Goal: Find specific page/section: Find specific page/section

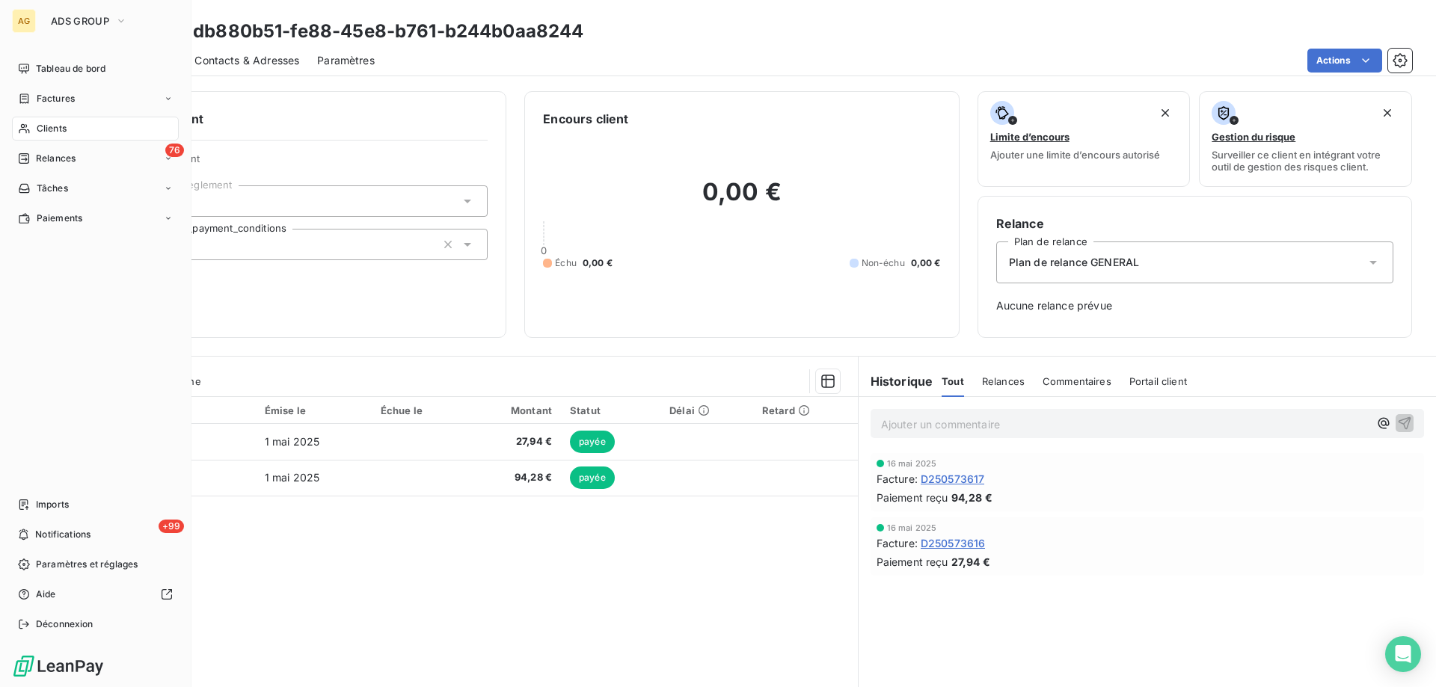
click at [63, 126] on span "Clients" at bounding box center [52, 128] width 30 height 13
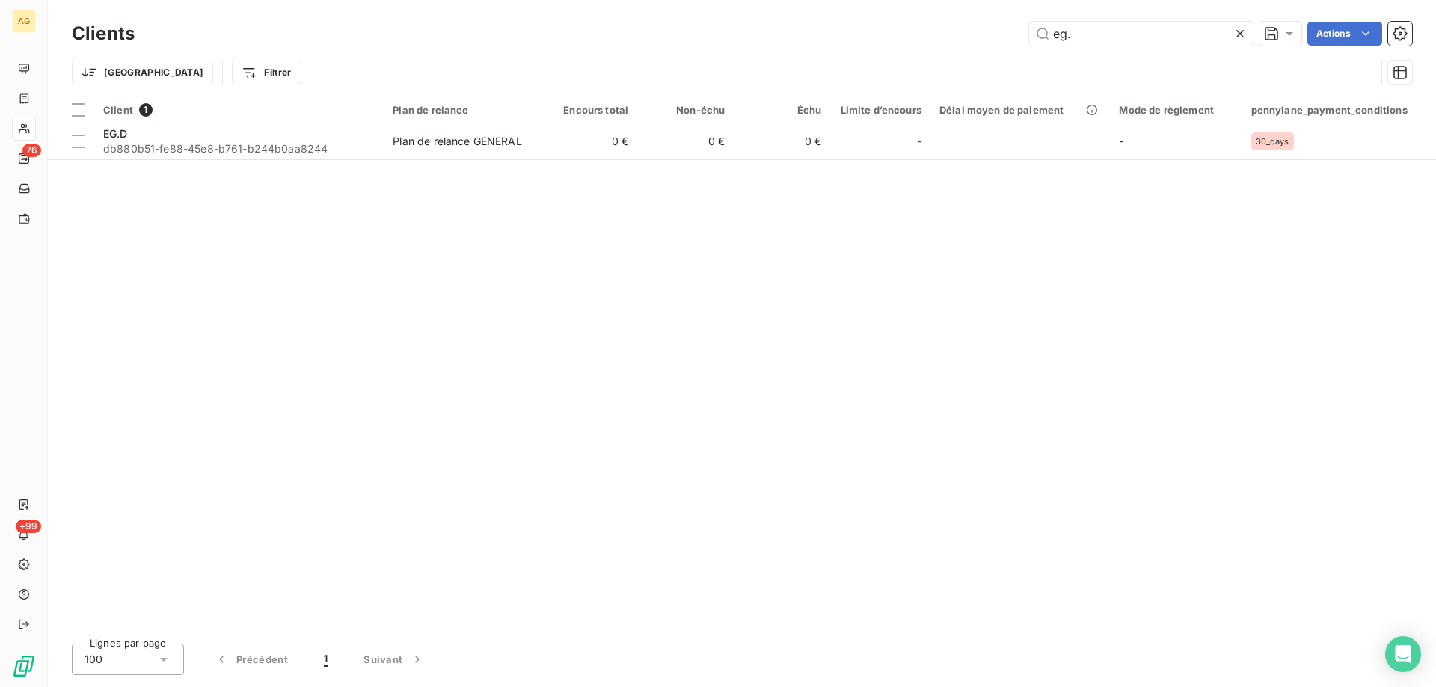
drag, startPoint x: 1119, startPoint y: 38, endPoint x: 882, endPoint y: 47, distance: 236.4
click at [875, 47] on div "Clients eg. Actions" at bounding box center [742, 33] width 1340 height 31
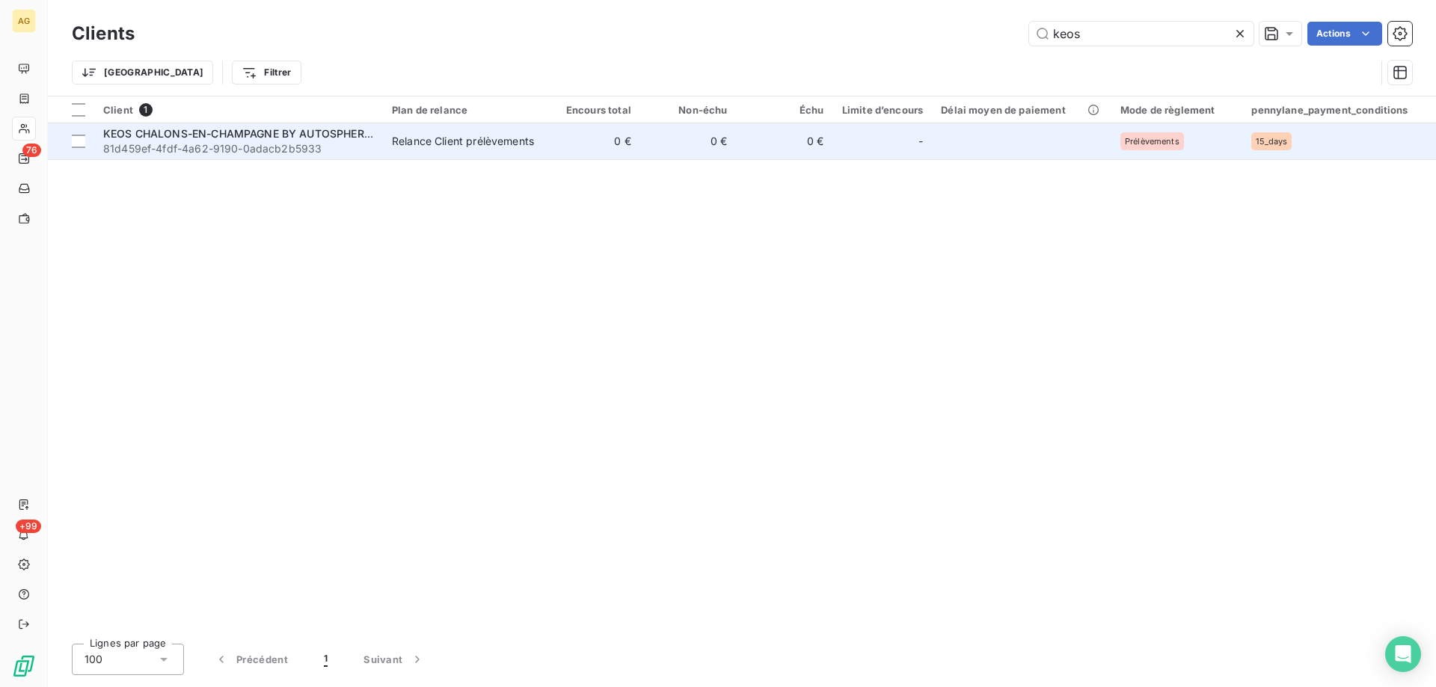
type input "keos"
click at [245, 143] on span "81d459ef-4fdf-4a62-9190-0adacb2b5933" at bounding box center [238, 148] width 271 height 15
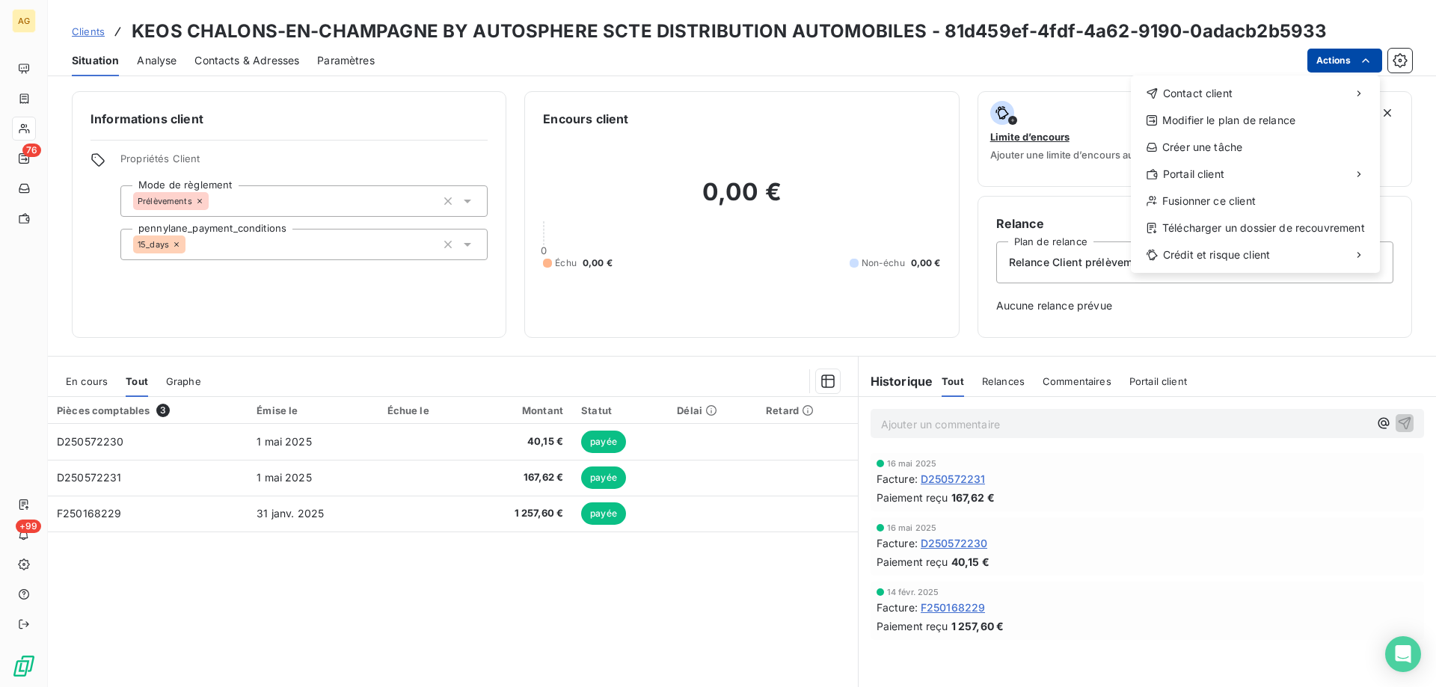
click at [1350, 60] on html "AG 76 +99 Clients KEOS CHALONS-EN-CHAMPAGNE BY AUTOSPHERE SCTE DISTRIBUTION AUT…" at bounding box center [718, 343] width 1436 height 687
click at [1021, 209] on div "Copier le lien vers le portail" at bounding box center [1034, 207] width 170 height 24
click at [1036, 210] on div "Copier le lien vers le portail" at bounding box center [1034, 207] width 170 height 24
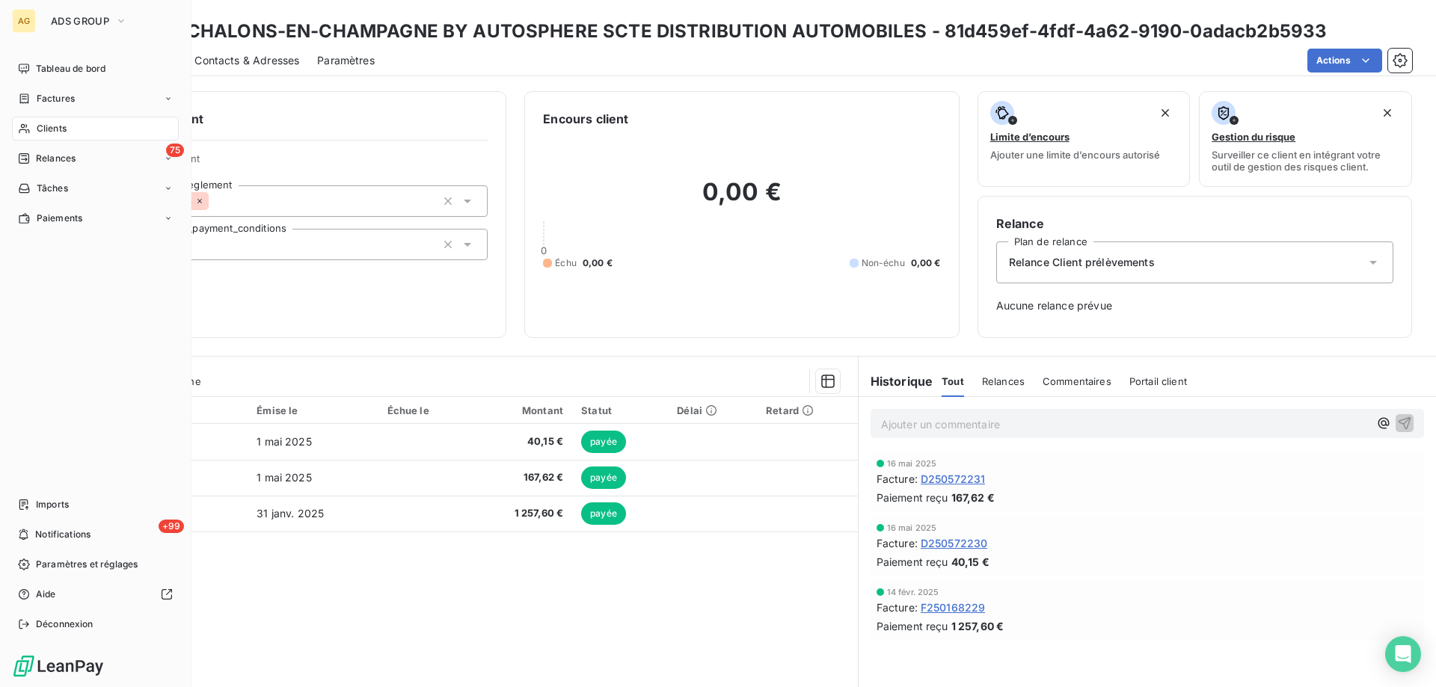
click at [46, 127] on span "Clients" at bounding box center [52, 128] width 30 height 13
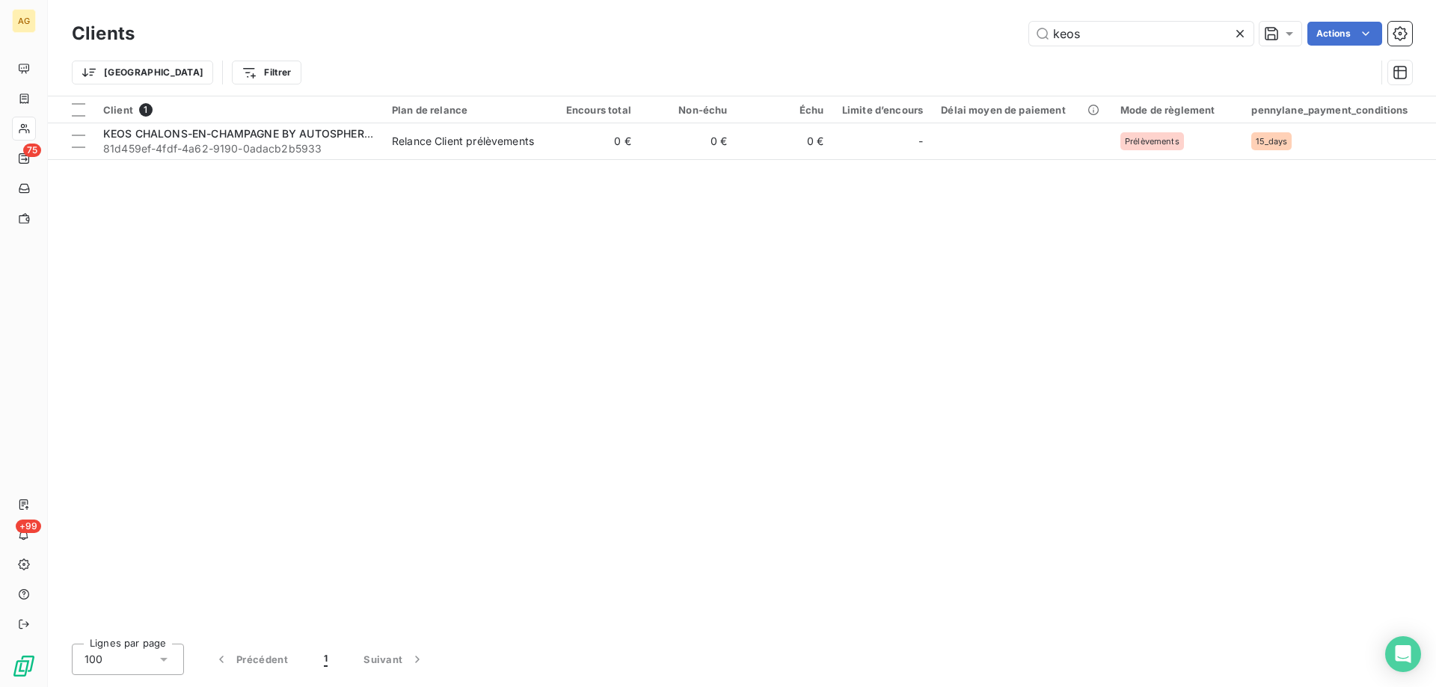
drag, startPoint x: 1102, startPoint y: 21, endPoint x: 924, endPoint y: 20, distance: 178.0
click at [914, 20] on div "Clients keos Actions" at bounding box center [742, 33] width 1340 height 31
drag, startPoint x: 1100, startPoint y: 37, endPoint x: 968, endPoint y: 31, distance: 131.7
click at [968, 31] on div "keos Actions" at bounding box center [782, 34] width 1259 height 24
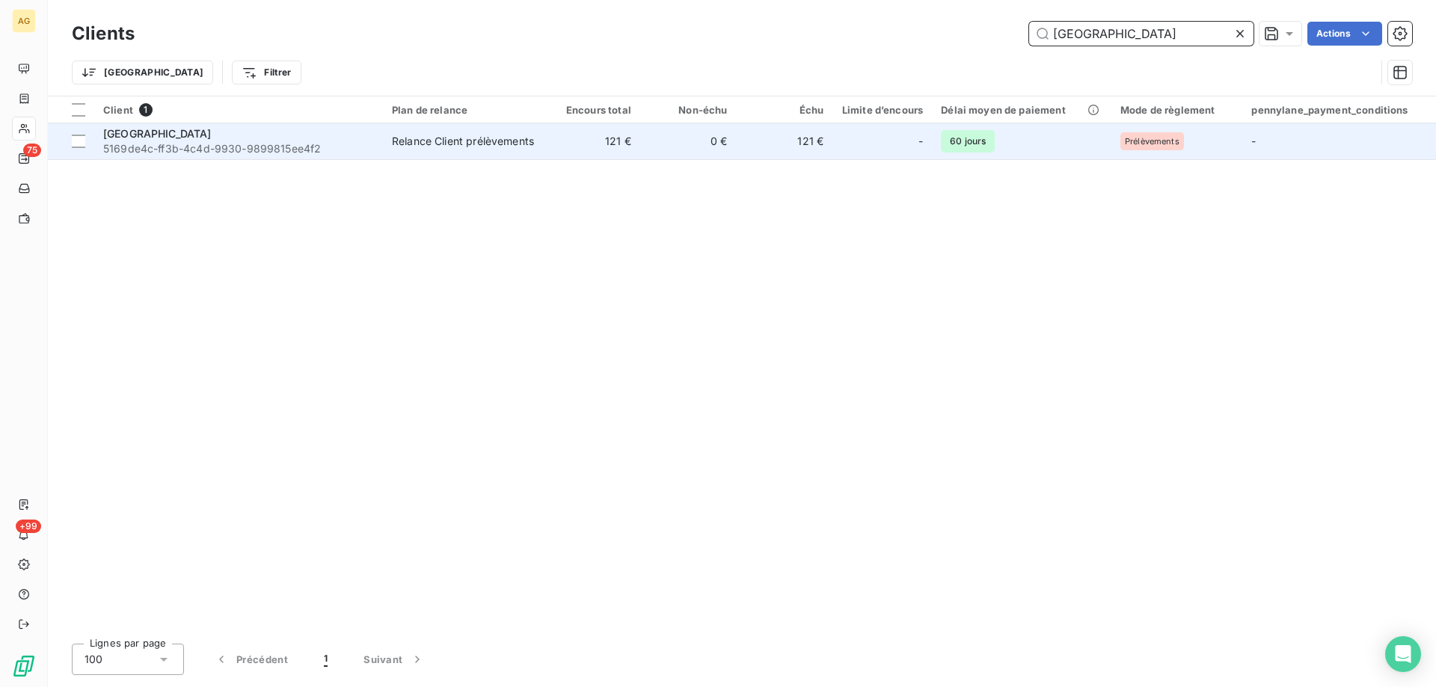
type input "[GEOGRAPHIC_DATA]"
click at [180, 137] on div "[GEOGRAPHIC_DATA]" at bounding box center [238, 133] width 271 height 15
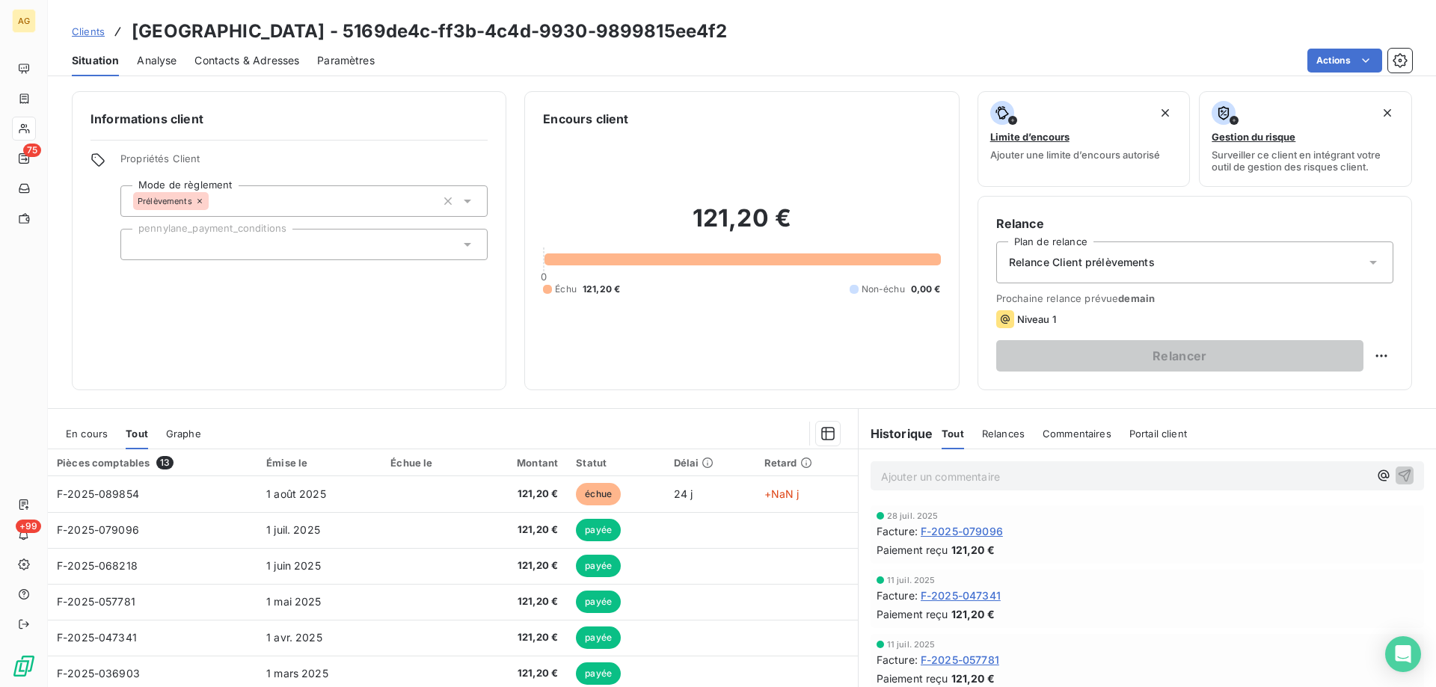
click at [108, 339] on div "Informations client Propriétés Client Mode de règlement Prélèvements pennylane_…" at bounding box center [289, 240] width 434 height 299
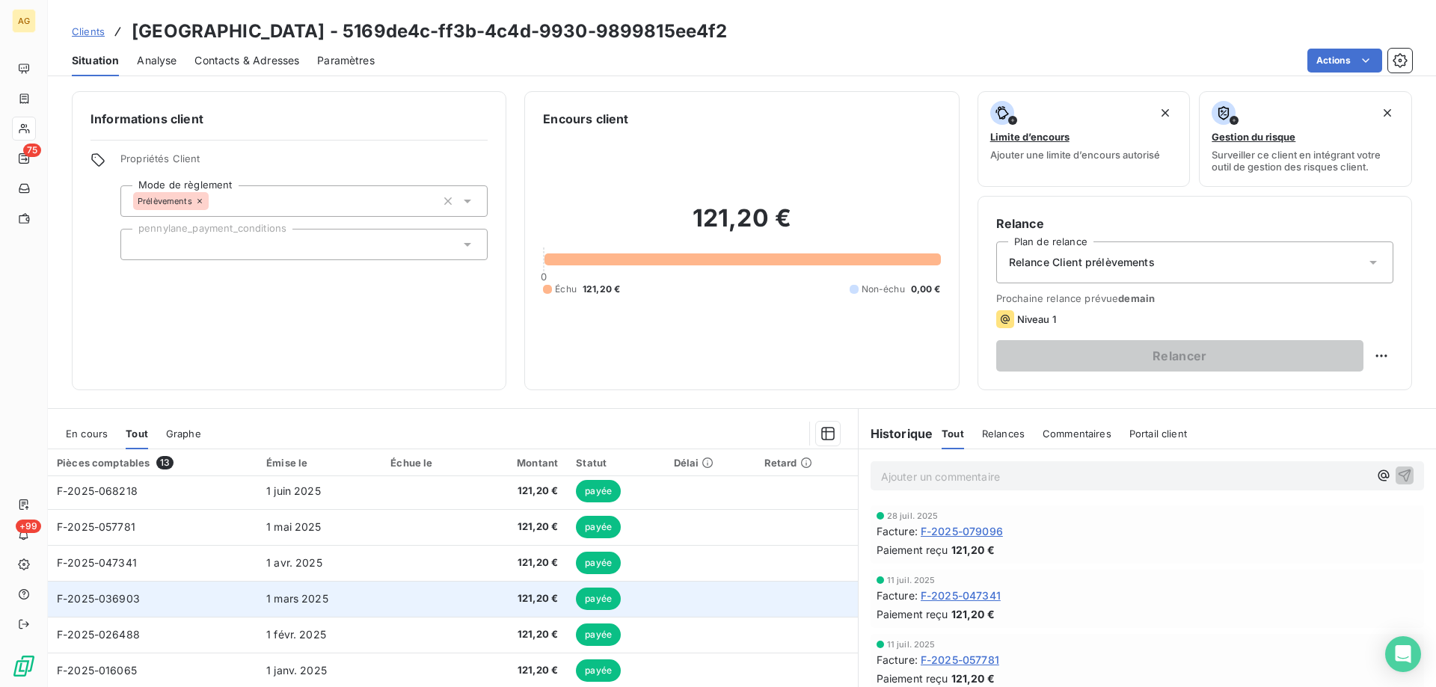
scroll to position [206, 0]
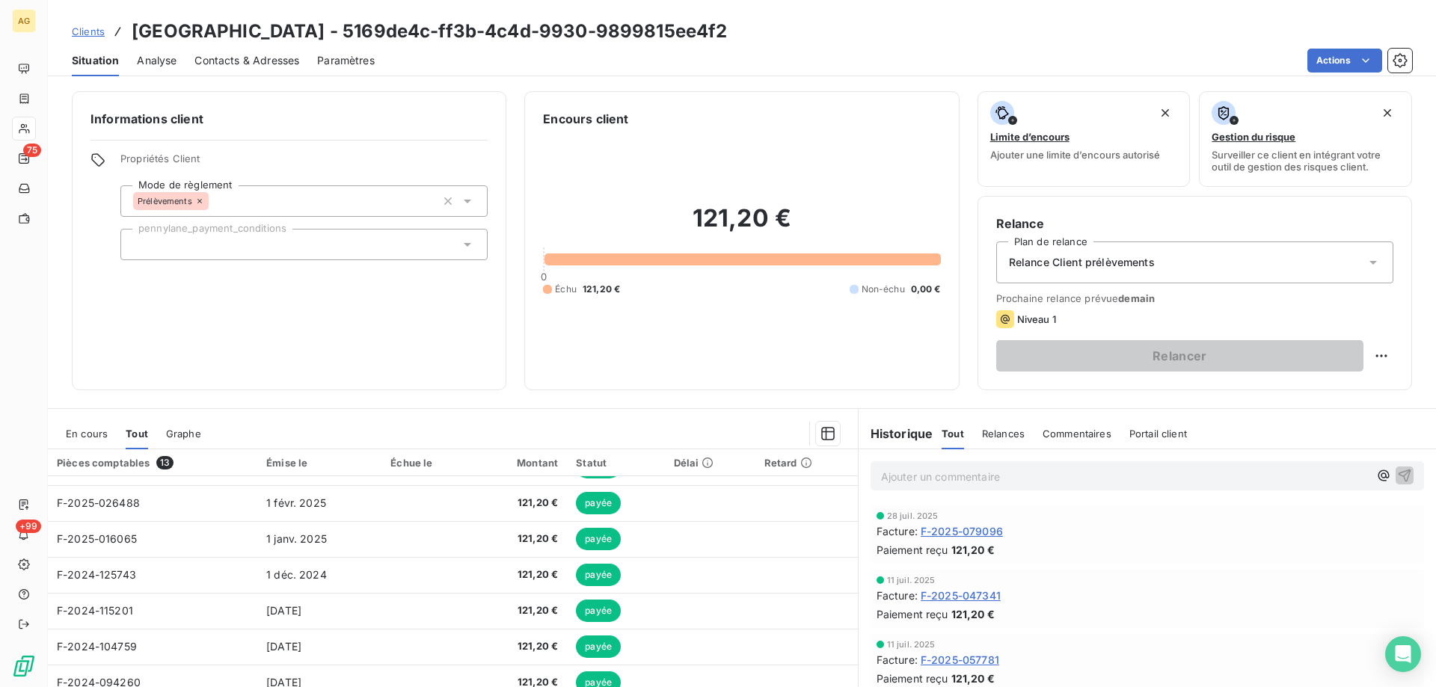
click at [91, 432] on span "En cours" at bounding box center [87, 434] width 42 height 12
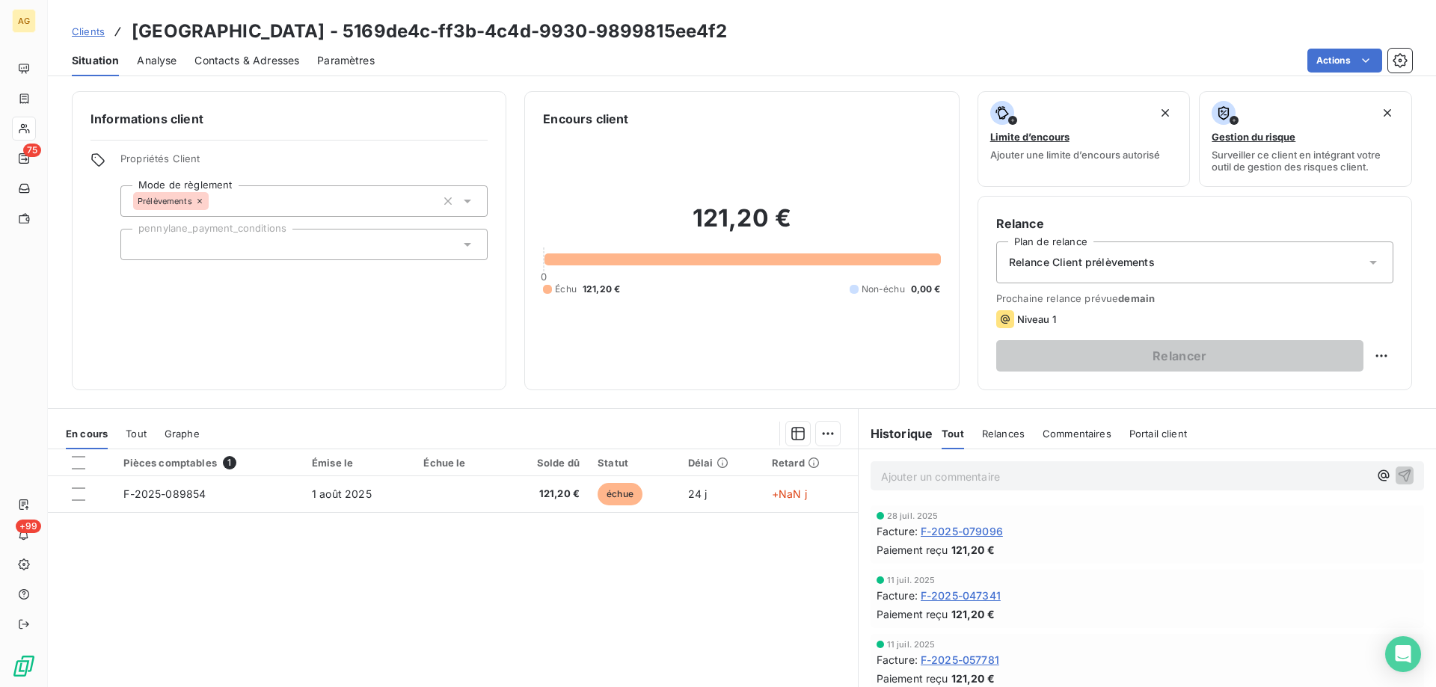
click at [136, 432] on span "Tout" at bounding box center [136, 434] width 21 height 12
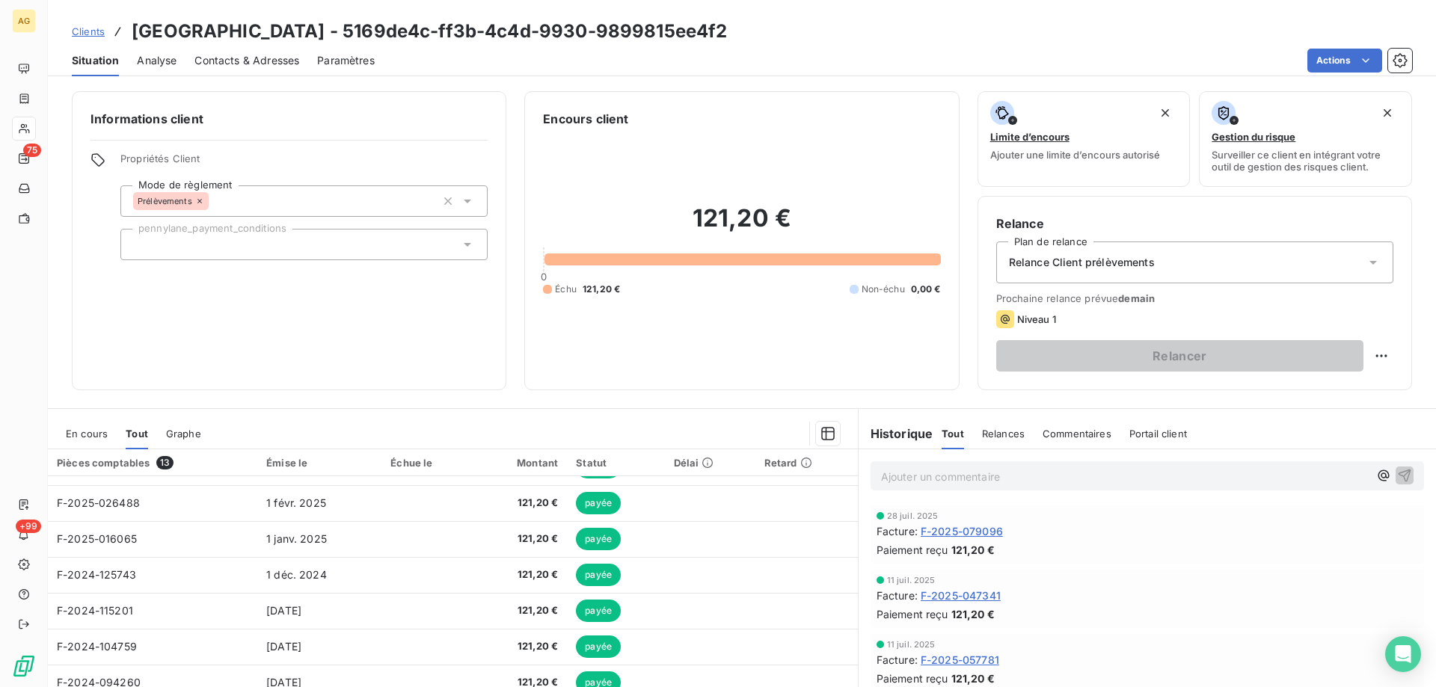
click at [120, 439] on div "En cours Tout Graphe" at bounding box center [453, 433] width 810 height 31
click at [84, 437] on span "En cours" at bounding box center [87, 434] width 42 height 12
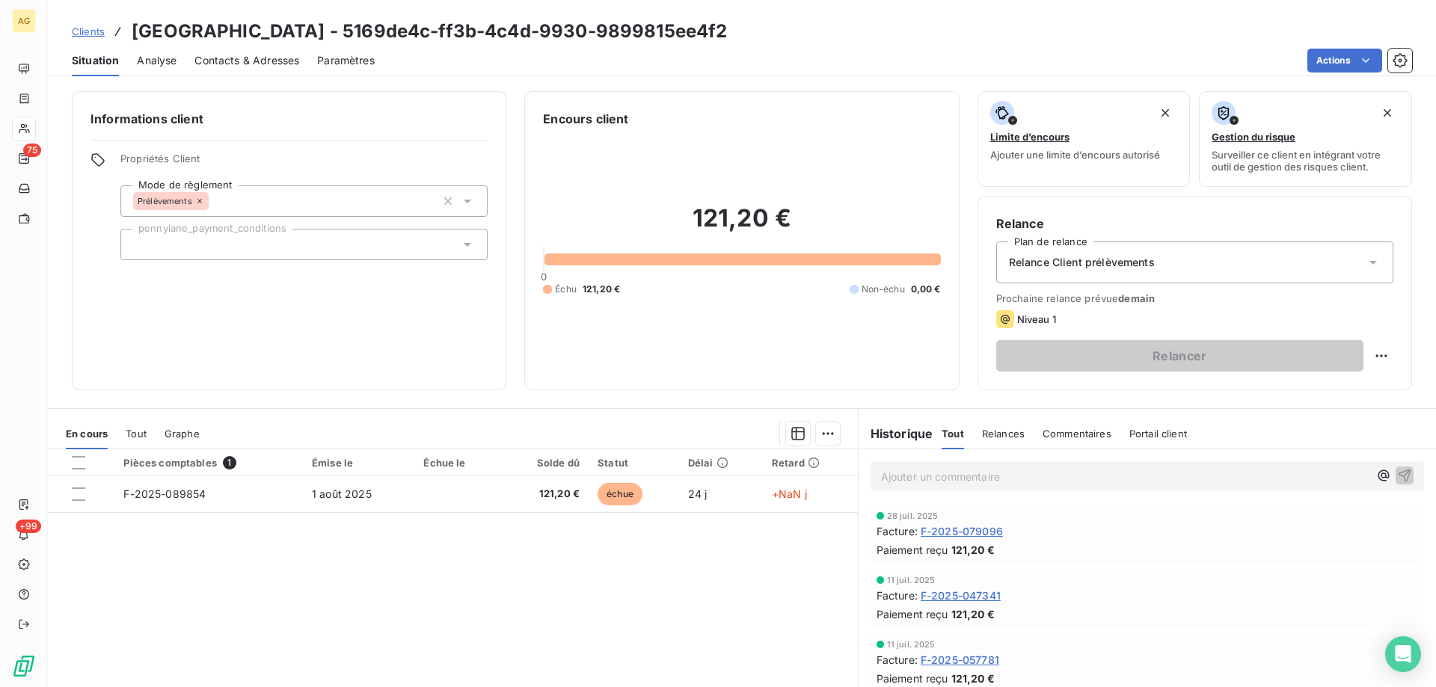
click at [144, 435] on span "Tout" at bounding box center [136, 434] width 21 height 12
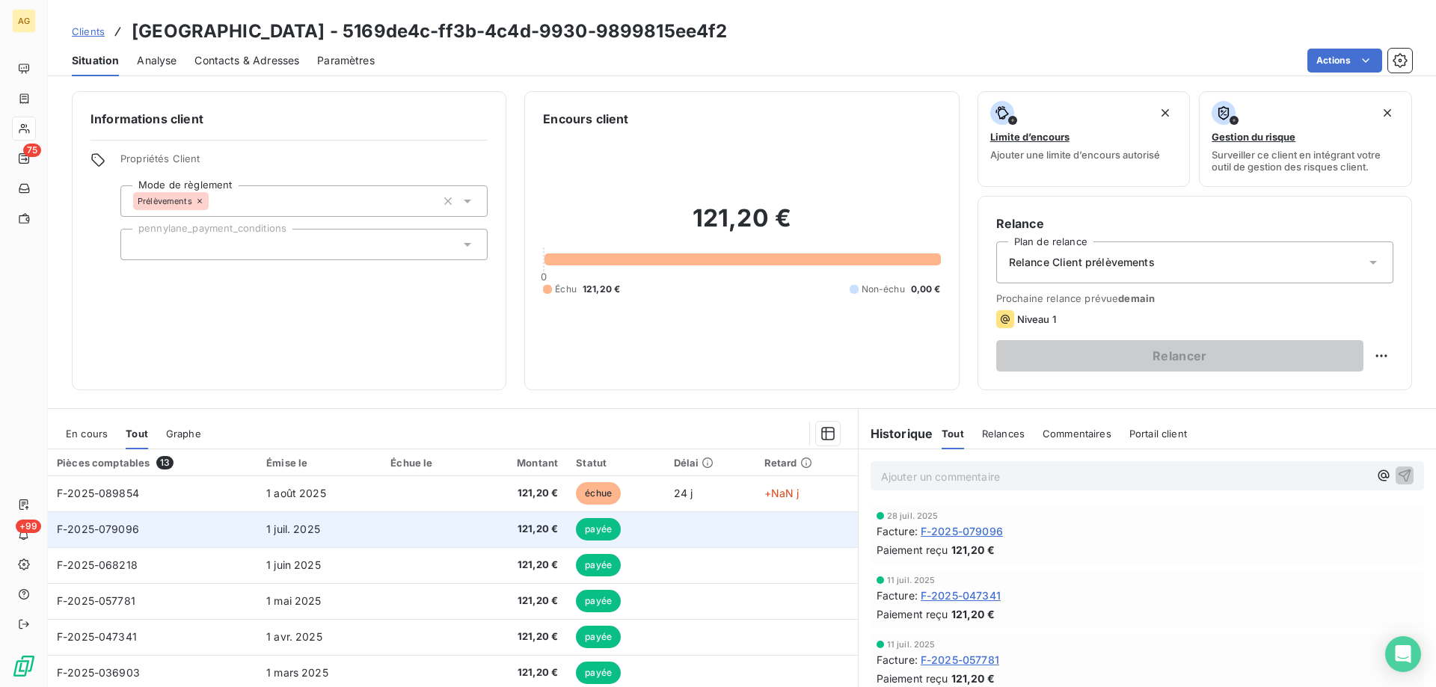
scroll to position [0, 0]
